Goal: Check status: Check status

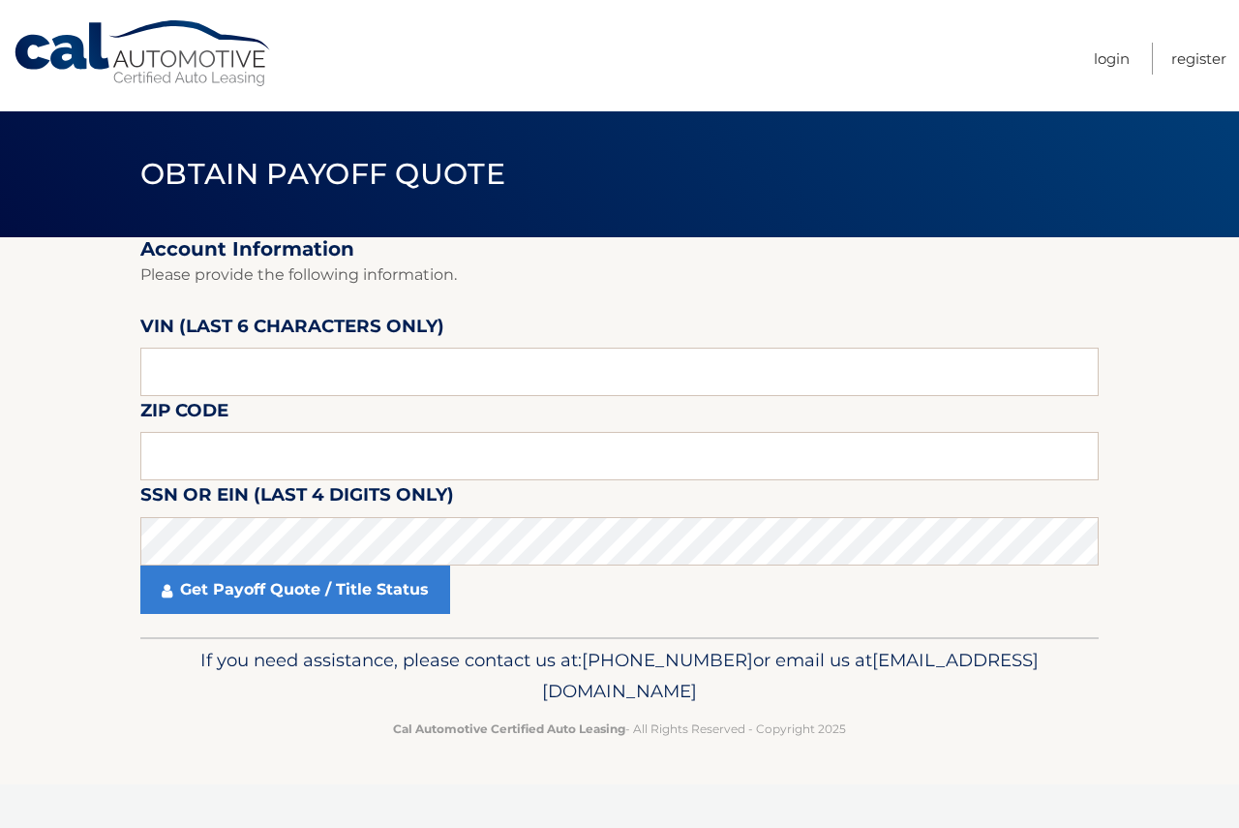
click at [296, 318] on label "VIN (last 6 characters only)" at bounding box center [292, 330] width 304 height 36
click at [294, 342] on label "VIN (last 6 characters only)" at bounding box center [292, 330] width 304 height 36
click at [296, 383] on input "text" at bounding box center [619, 372] width 959 height 48
type input "019588"
click at [235, 472] on input "text" at bounding box center [619, 456] width 959 height 48
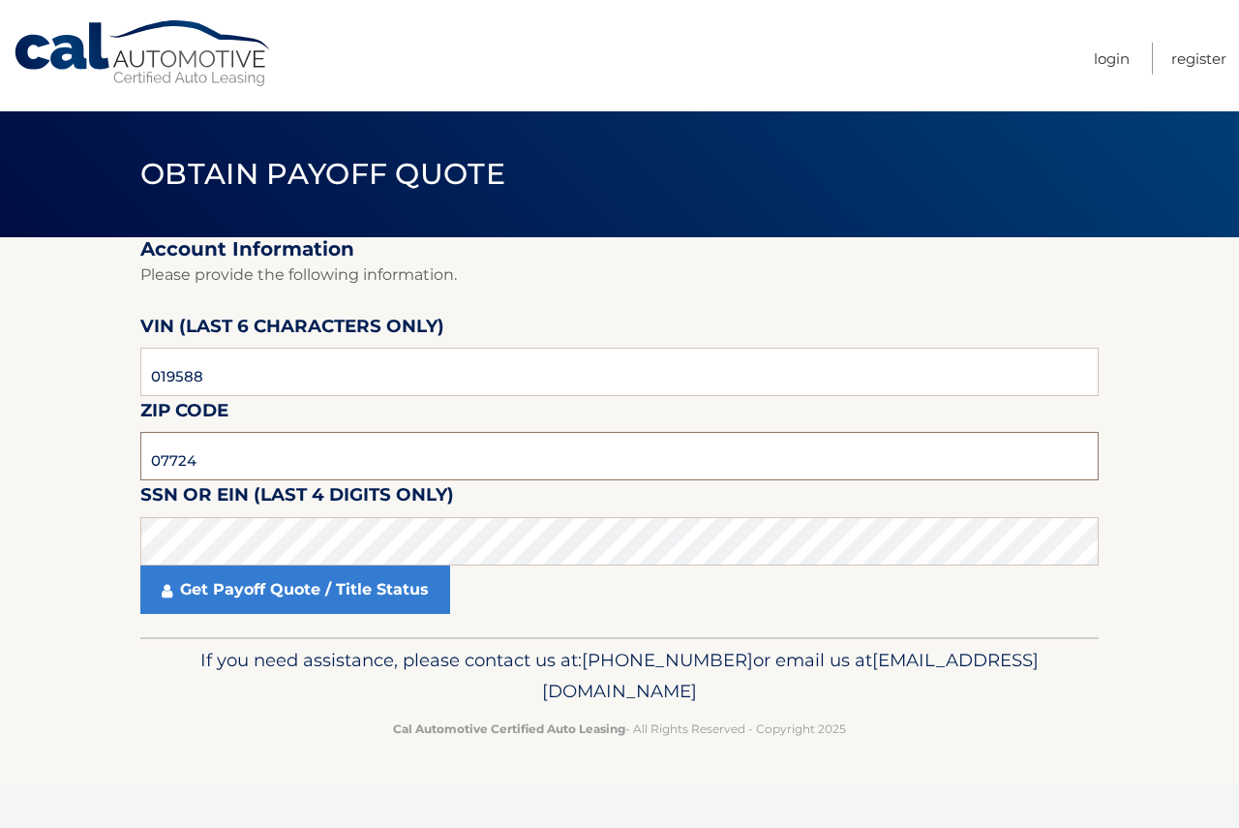
type input "07724"
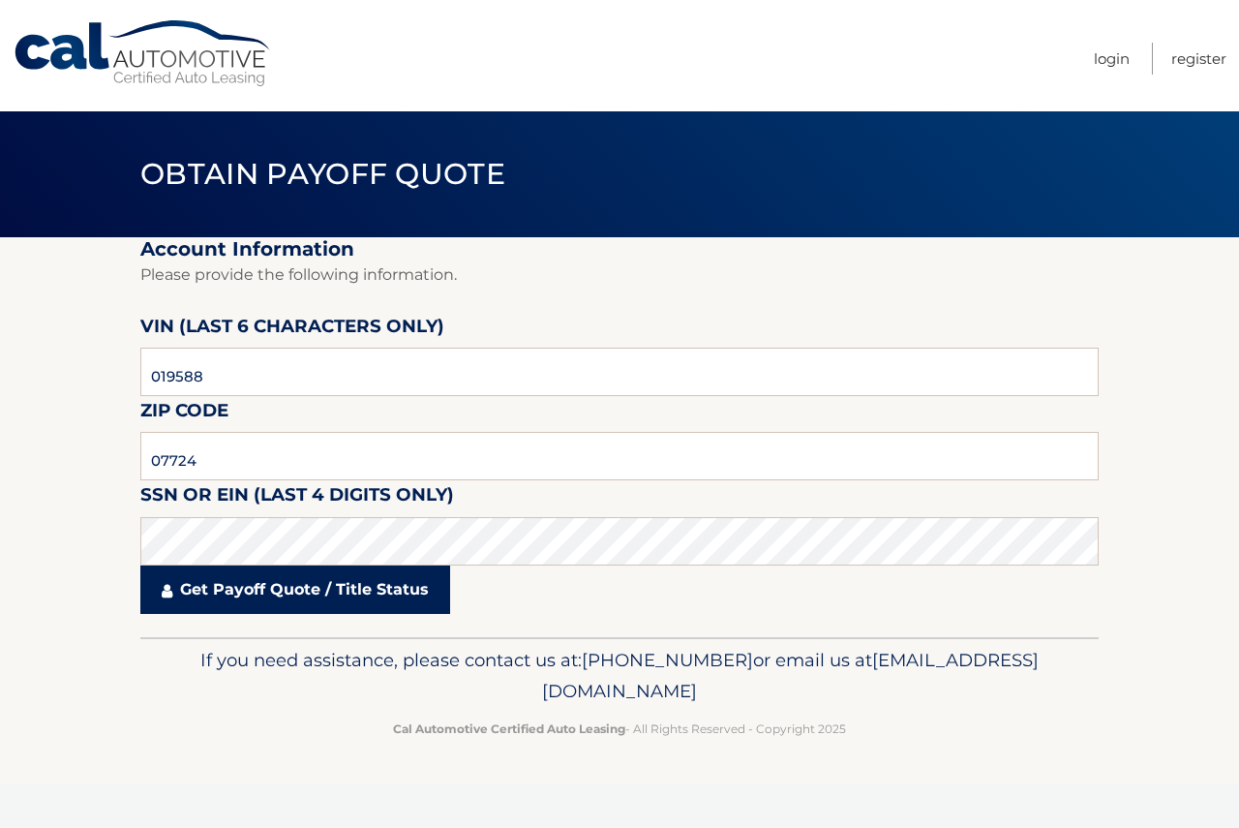
click at [348, 578] on link "Get Payoff Quote / Title Status" at bounding box center [295, 589] width 310 height 48
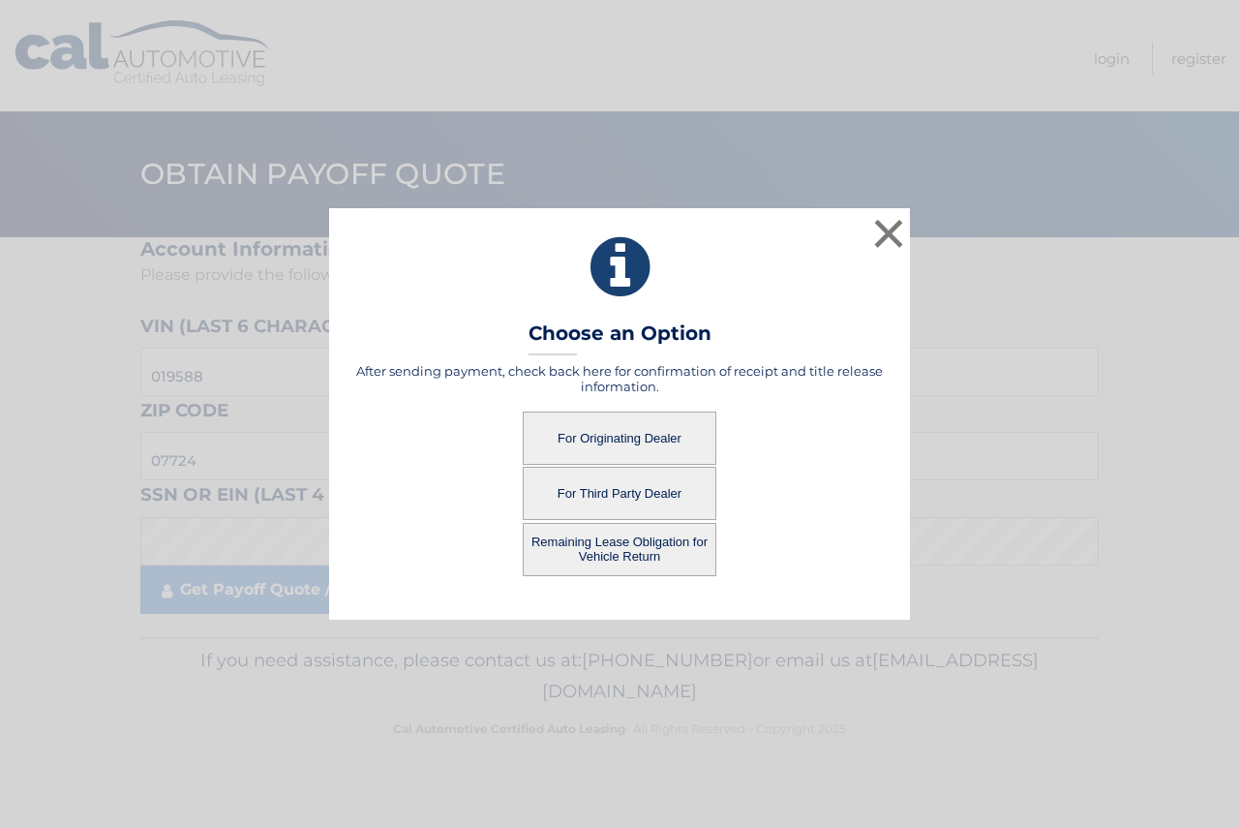
click at [630, 416] on button "For Originating Dealer" at bounding box center [620, 438] width 194 height 53
click at [637, 433] on button "For Originating Dealer" at bounding box center [620, 438] width 194 height 53
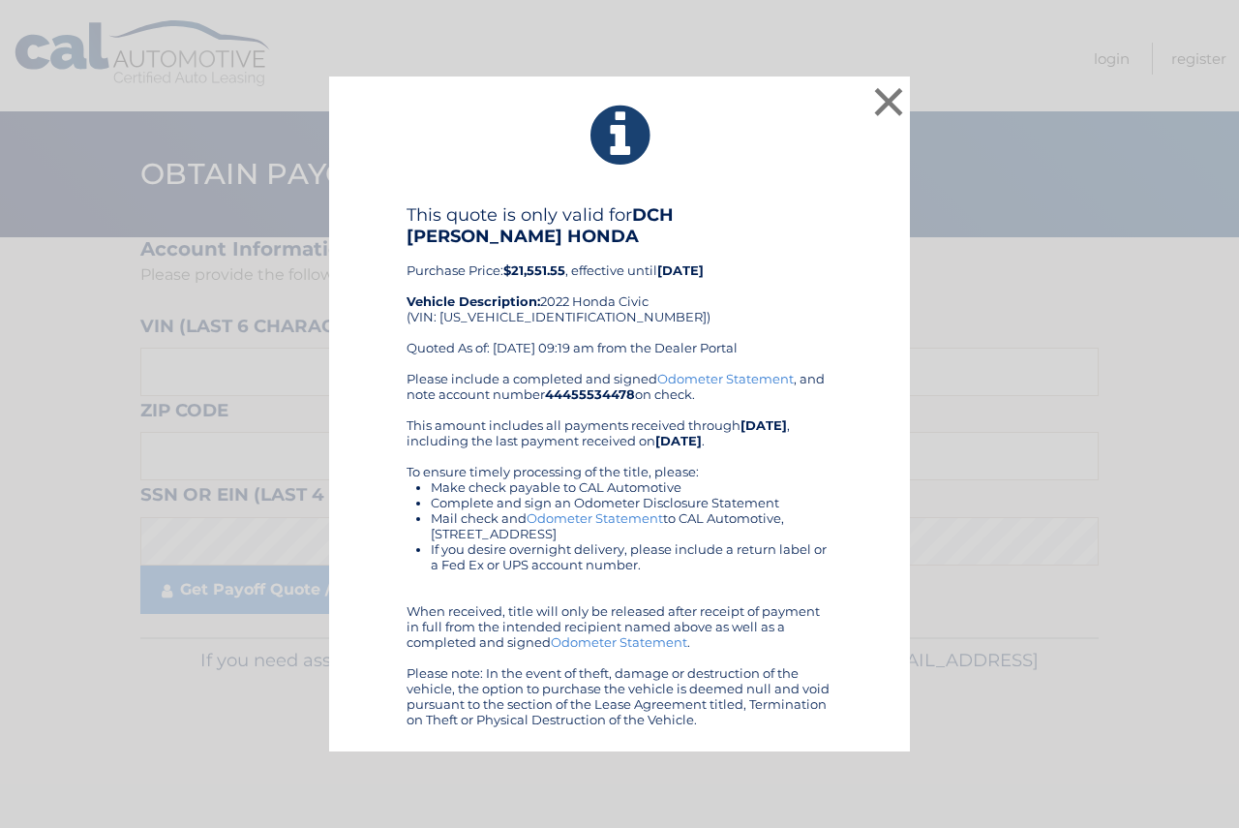
click at [509, 302] on div "This quote is only valid for DCH [PERSON_NAME] HONDA Purchase Price: $21,551.55…" at bounding box center [620, 287] width 426 height 167
copy div "[US_VEHICLE_IDENTIFICATION_NUMBER]"
